Goal: Check status

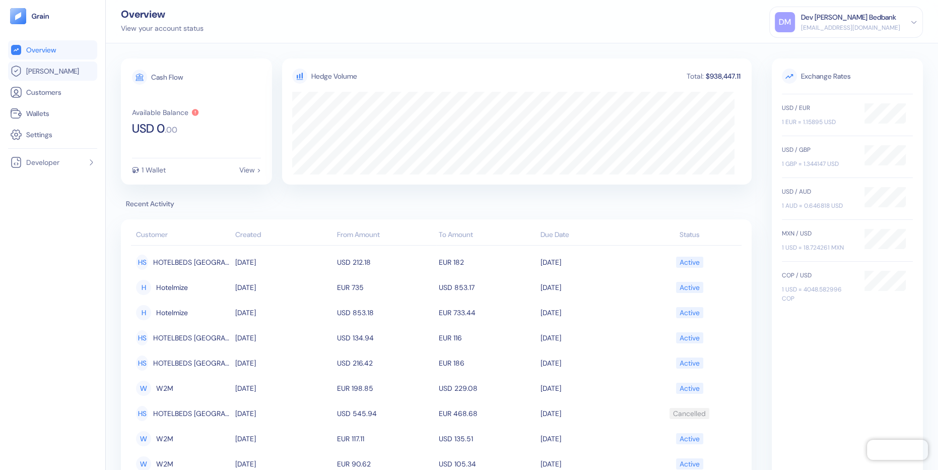
click at [44, 67] on span "Hedges" at bounding box center [52, 71] width 53 height 10
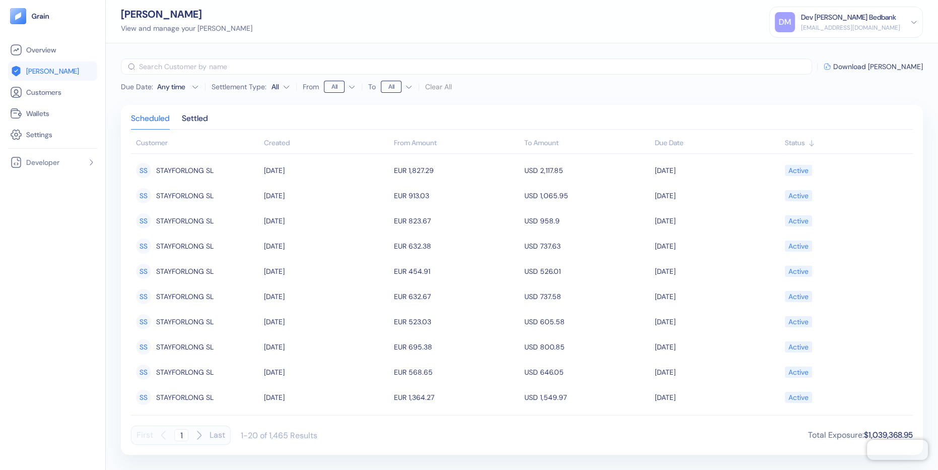
click at [276, 142] on div "Created" at bounding box center [326, 143] width 125 height 11
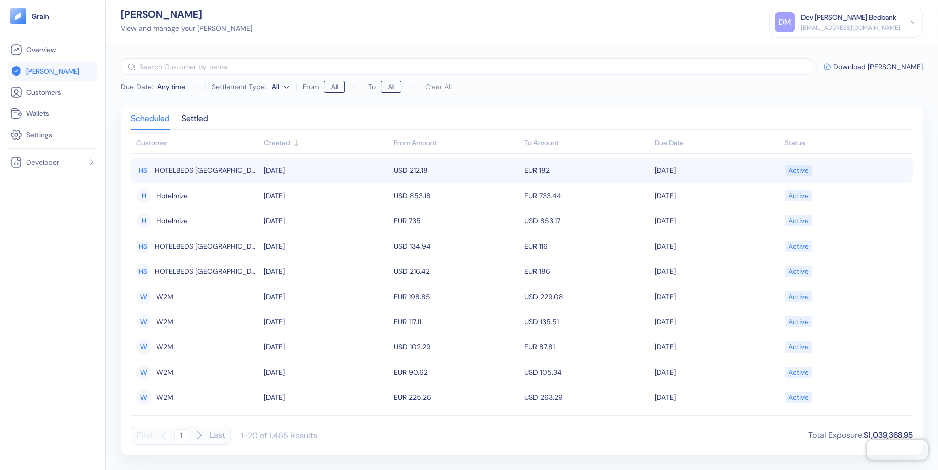
click at [196, 173] on span "HOTELBEDS SPAIN, S.L.U" at bounding box center [207, 170] width 104 height 17
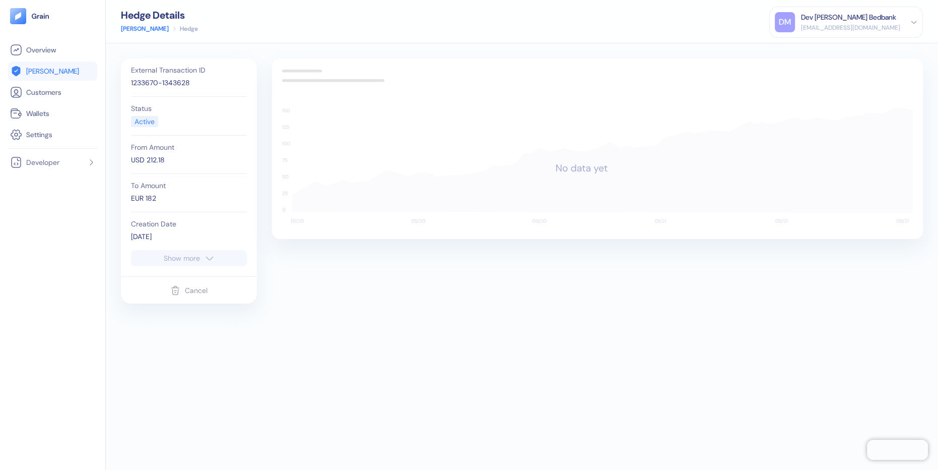
click at [155, 256] on button "Show more" at bounding box center [189, 258] width 116 height 16
